Goal: Task Accomplishment & Management: Use online tool/utility

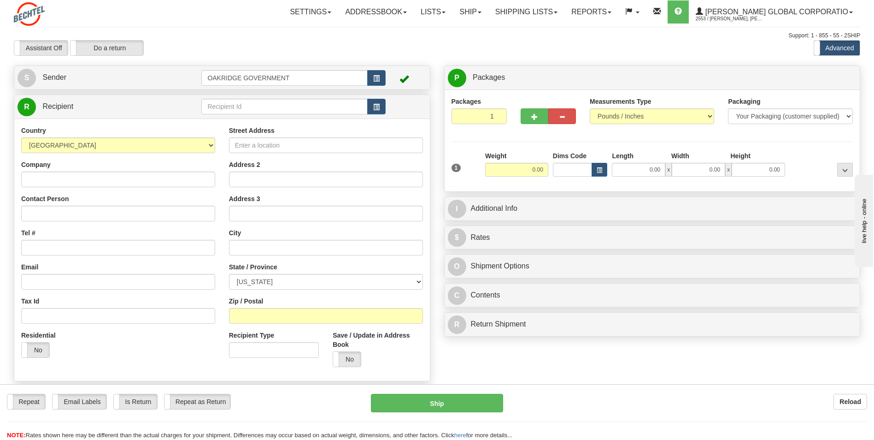
click at [476, 53] on div "Assistant On Assistant Off Do a return Do a return Previous Next Standard Advan…" at bounding box center [437, 48] width 860 height 16
click at [446, 41] on div "Previous Next" at bounding box center [436, 40] width 143 height 0
click at [603, 41] on div "Assistant On Assistant Off Do a return Do a return Previous Next Standard Advan…" at bounding box center [437, 48] width 860 height 16
click at [547, 18] on link "Shipping lists" at bounding box center [527, 11] width 76 height 23
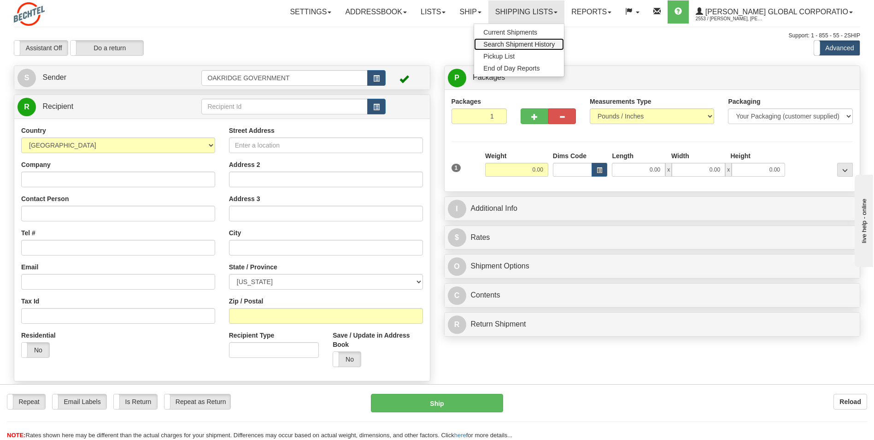
click at [546, 42] on span "Search Shipment History" at bounding box center [518, 44] width 71 height 7
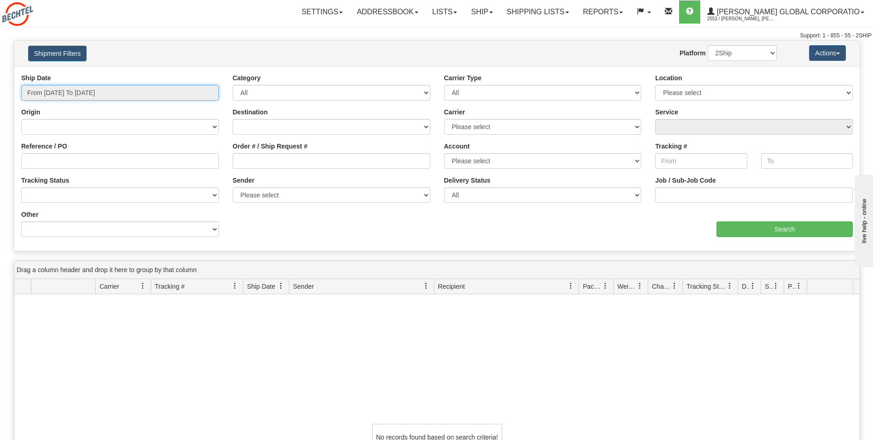
click at [130, 91] on input "From 08/27/2025 To 08/28/2025" at bounding box center [120, 93] width 198 height 16
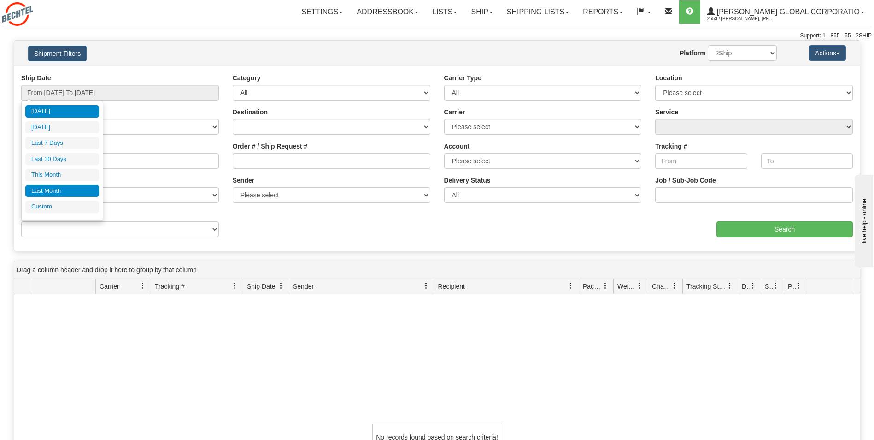
click at [53, 188] on li "Last Month" at bounding box center [62, 191] width 74 height 12
type input "From 07/01/2025 To 07/31/2025"
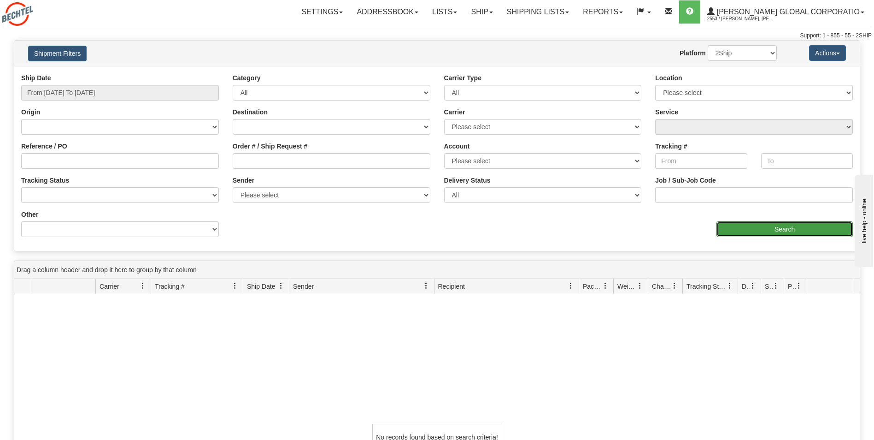
click at [780, 230] on input "Search" at bounding box center [785, 229] width 136 height 16
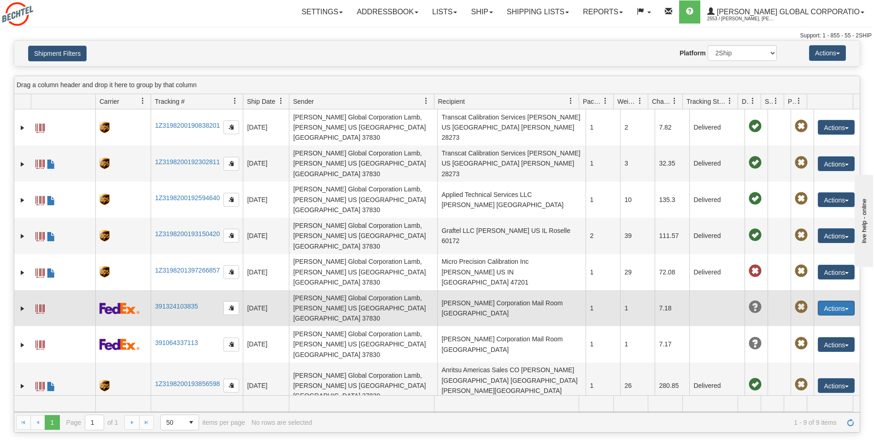
click at [825, 300] on button "Actions" at bounding box center [836, 307] width 37 height 15
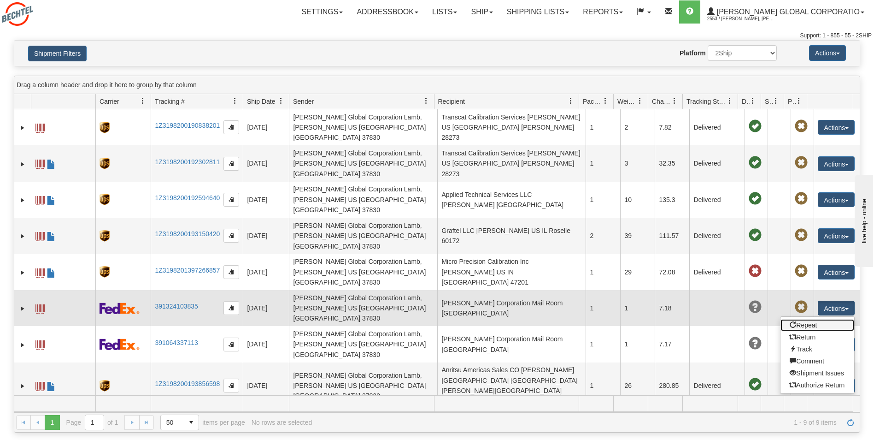
click at [804, 319] on link "Repeat" at bounding box center [818, 325] width 74 height 12
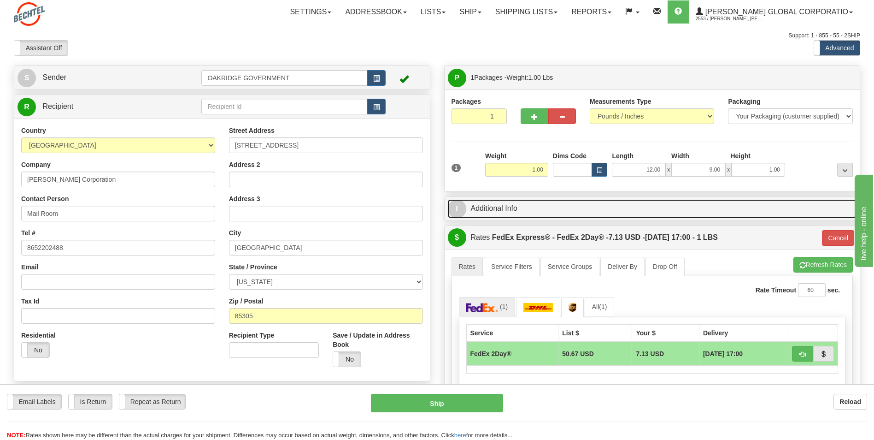
click at [514, 210] on link "I Additional Info" at bounding box center [652, 208] width 409 height 19
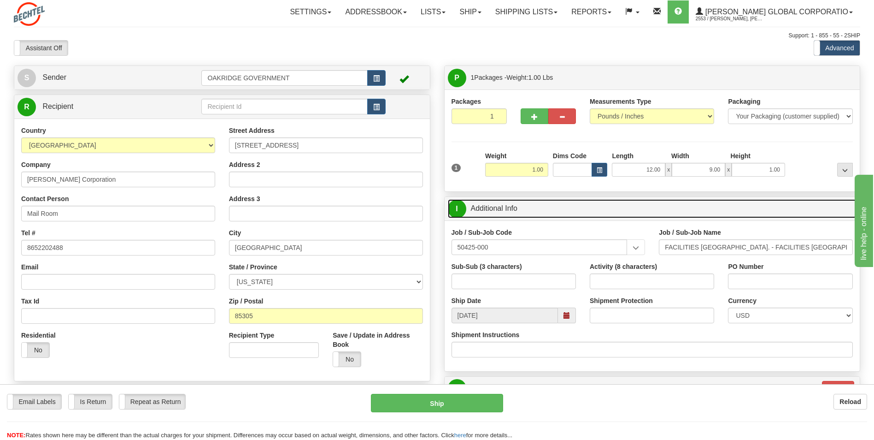
click at [506, 208] on link "I Additional Info" at bounding box center [652, 208] width 409 height 19
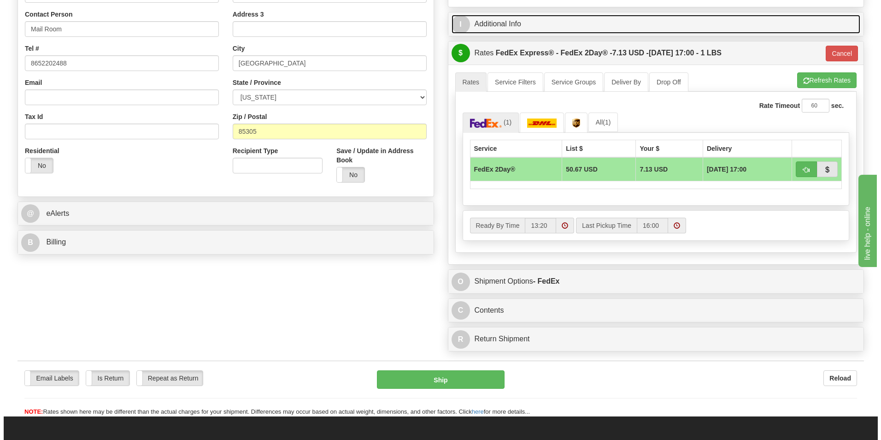
scroll to position [230, 0]
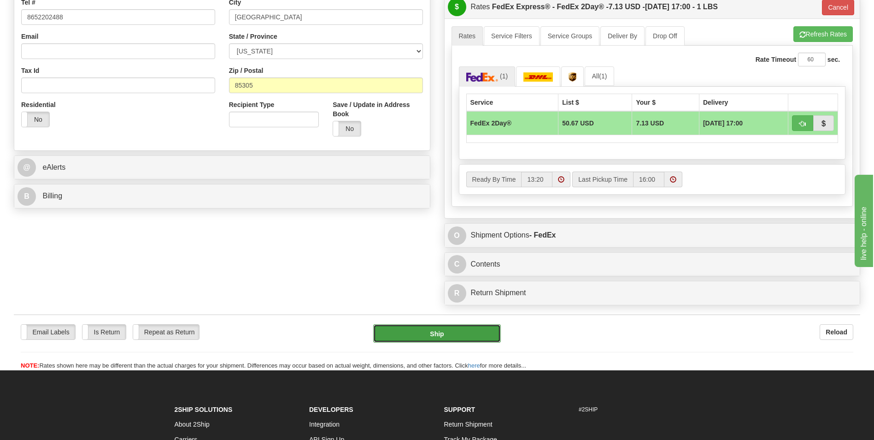
click at [412, 331] on button "Ship" at bounding box center [436, 333] width 127 height 18
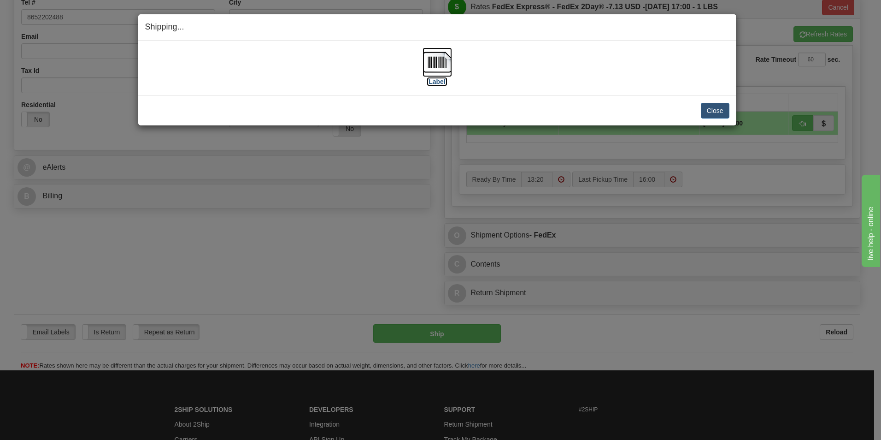
click at [430, 81] on label "[Label]" at bounding box center [437, 81] width 21 height 9
